Goal: Task Accomplishment & Management: Manage account settings

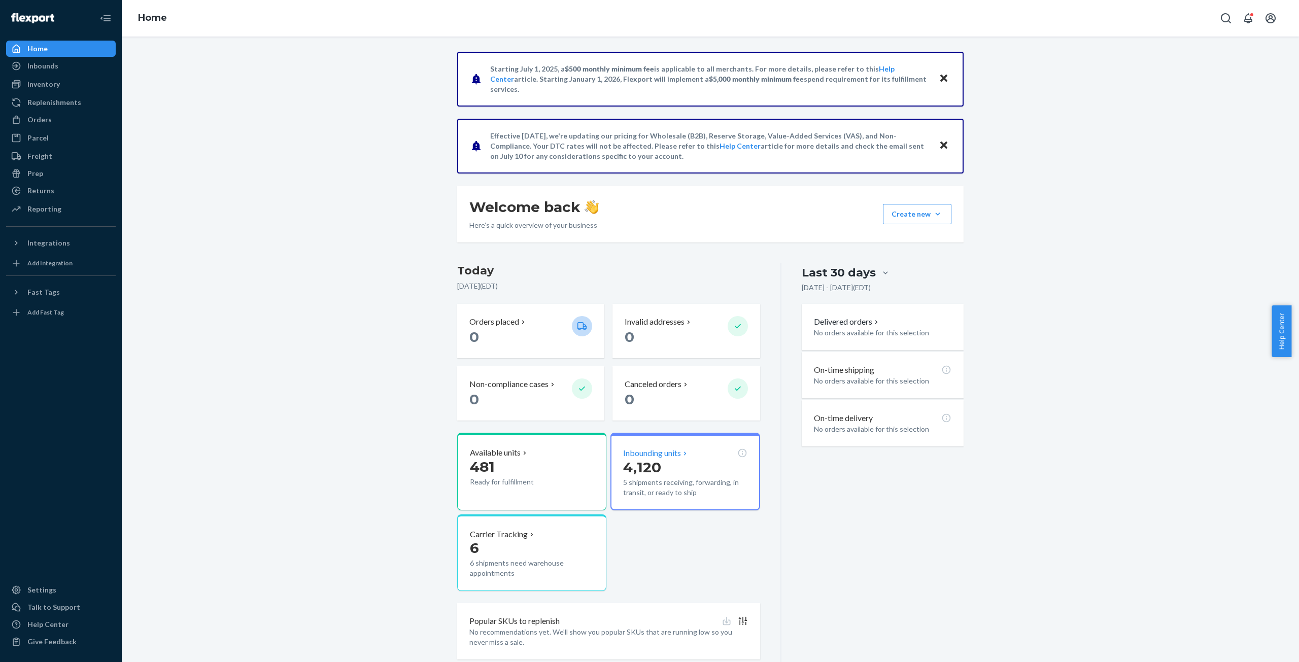
click at [659, 456] on p "Inbounding units" at bounding box center [652, 454] width 58 height 12
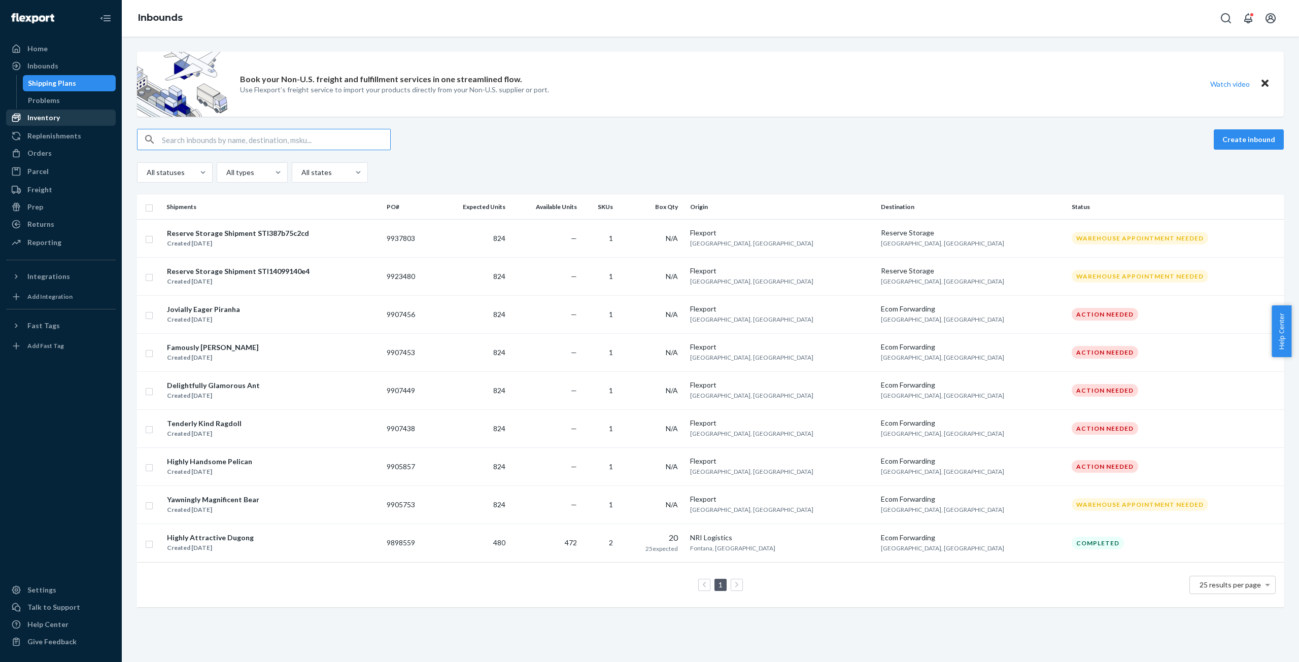
click at [35, 117] on div "Inventory" at bounding box center [43, 118] width 32 height 10
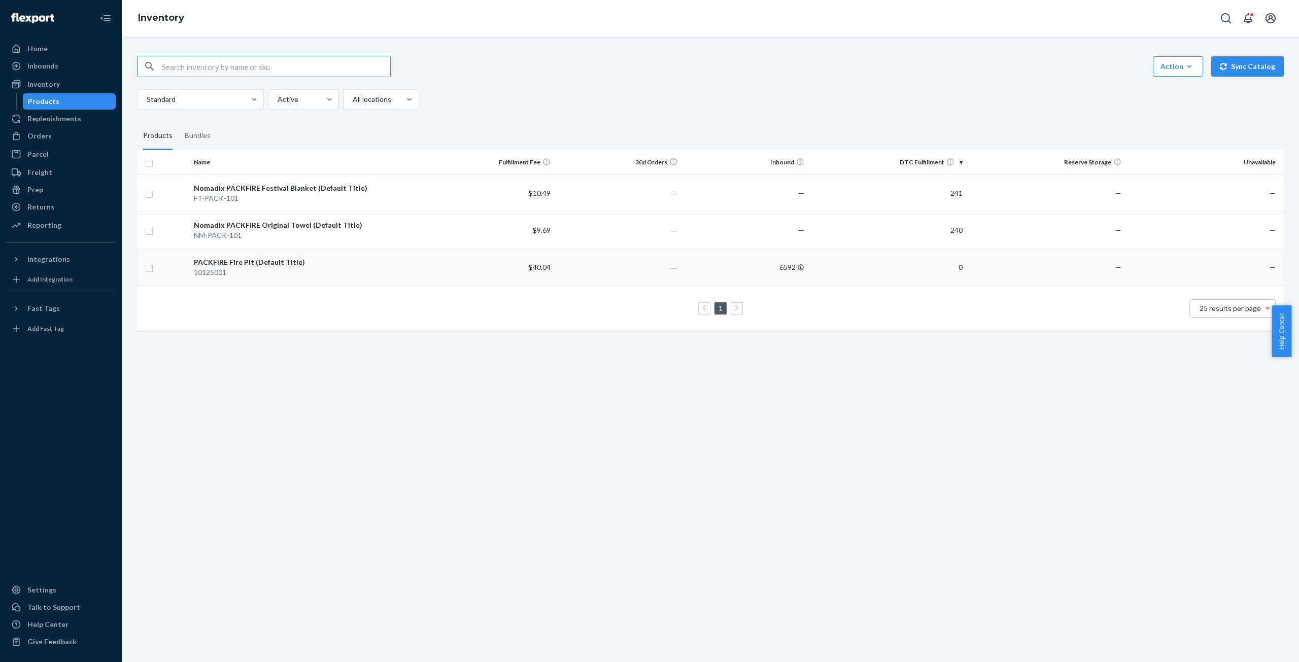
click at [258, 271] on div "10125001" at bounding box center [309, 272] width 230 height 10
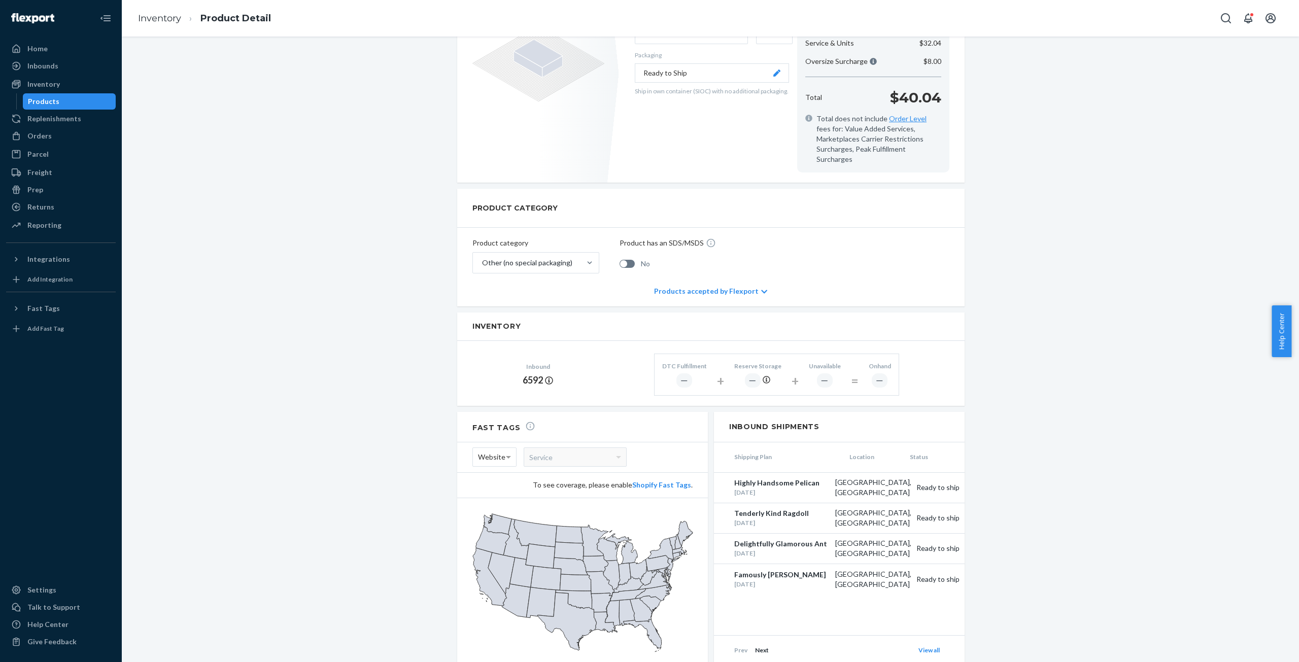
scroll to position [266, 0]
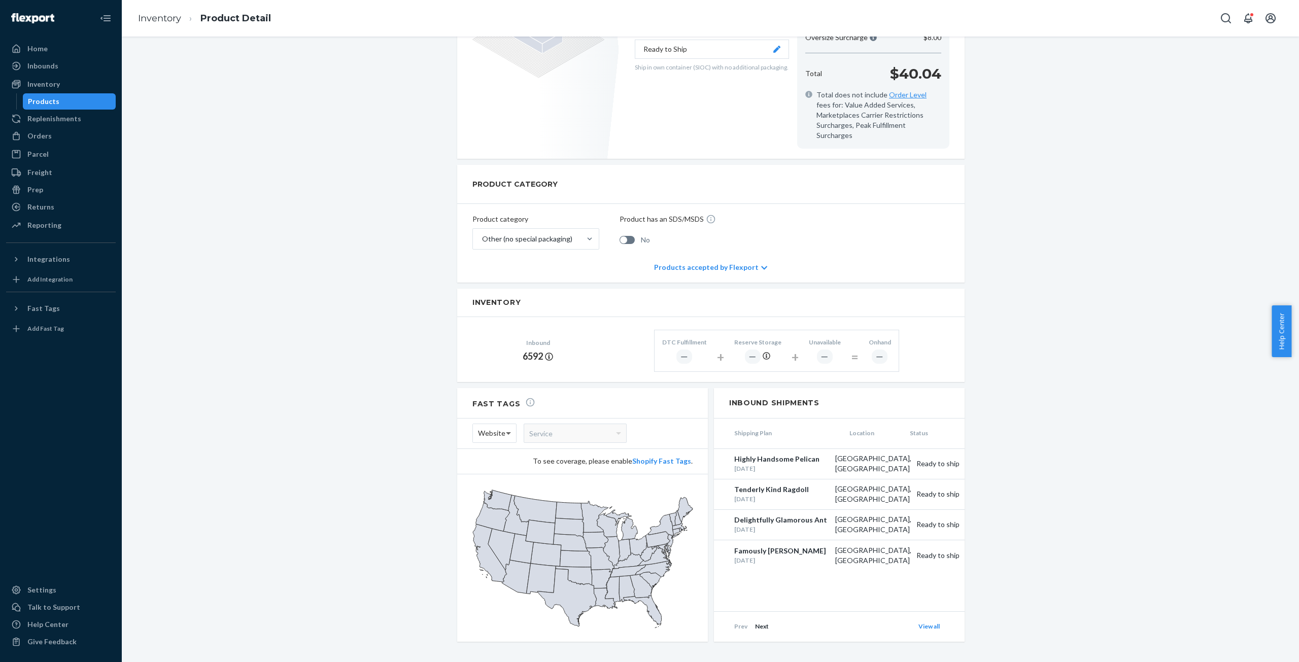
click at [505, 424] on span at bounding box center [509, 433] width 13 height 18
click at [356, 426] on div "PACKFIRE Fire Pit (Default Title) Actions Hide Create inbound identifiers & bar…" at bounding box center [710, 228] width 1162 height 887
click at [614, 425] on div "Service" at bounding box center [575, 433] width 102 height 18
click at [506, 432] on span at bounding box center [508, 434] width 5 height 4
click at [576, 424] on div "Service" at bounding box center [575, 433] width 102 height 18
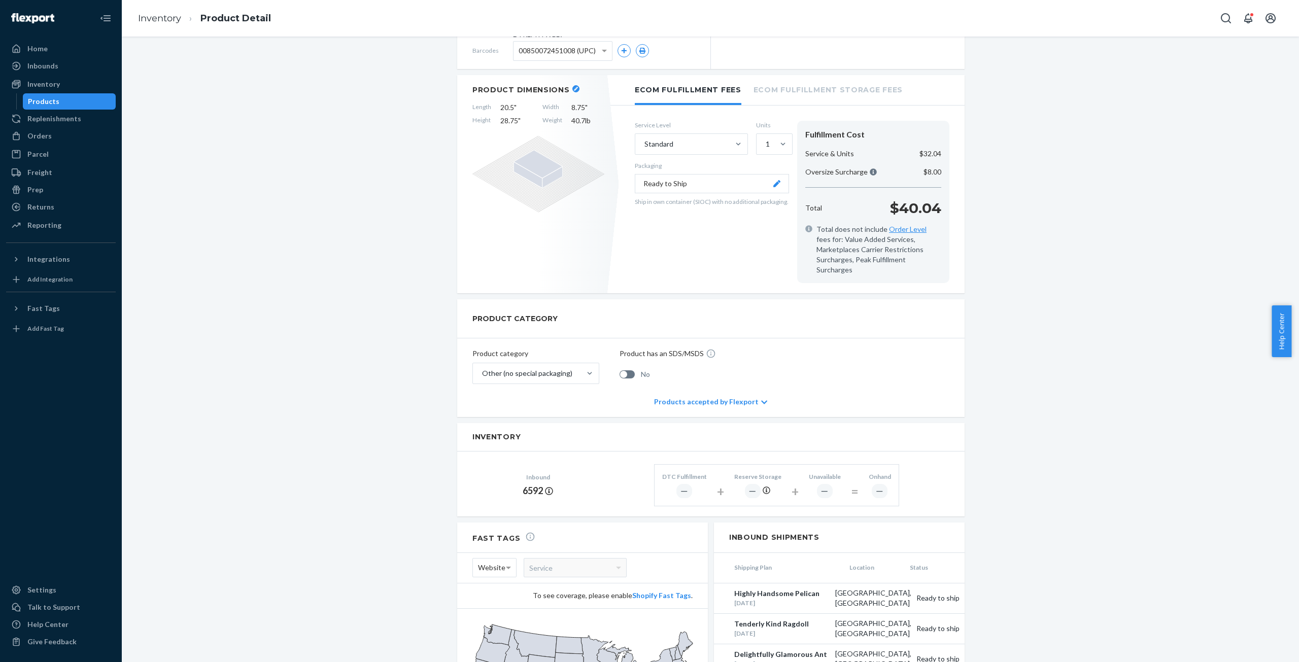
scroll to position [0, 0]
